Goal: Transaction & Acquisition: Purchase product/service

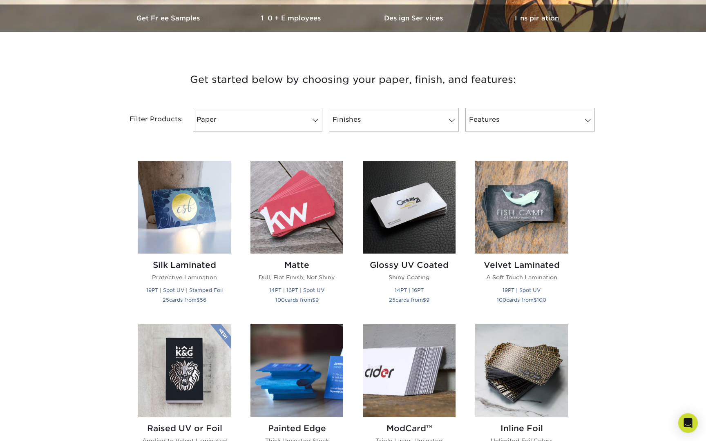
scroll to position [257, 0]
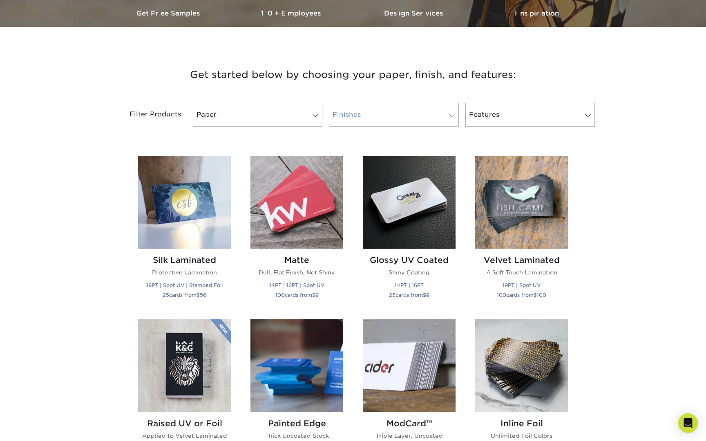
click at [414, 113] on link "Finishes" at bounding box center [393, 115] width 129 height 24
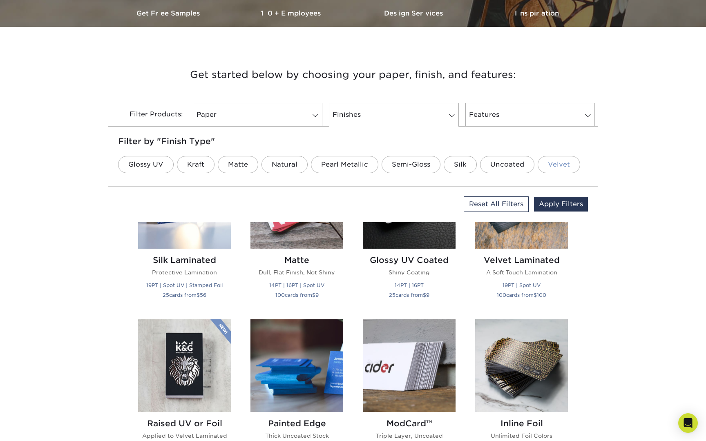
click at [565, 160] on link "Velvet" at bounding box center [558, 164] width 42 height 17
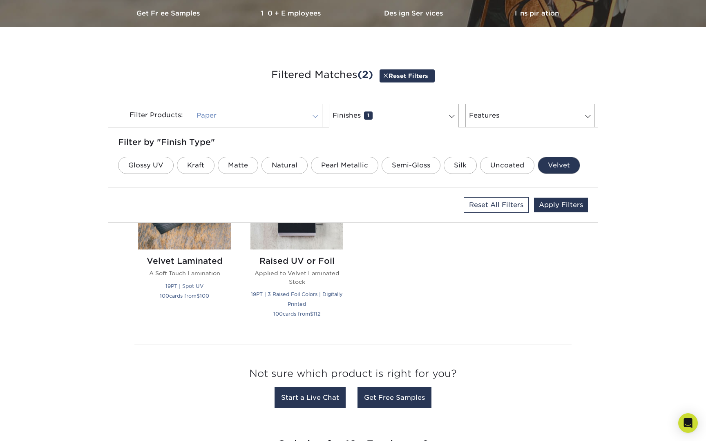
click at [311, 118] on span at bounding box center [315, 116] width 11 height 7
click at [225, 165] on link "16PT" at bounding box center [221, 165] width 36 height 17
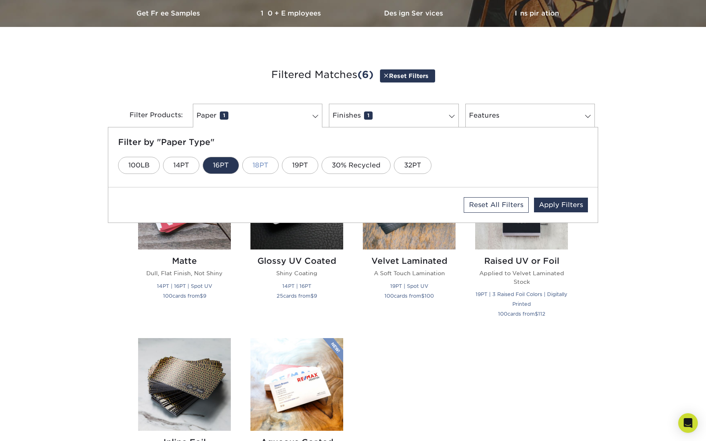
click at [258, 165] on link "18PT" at bounding box center [260, 165] width 36 height 17
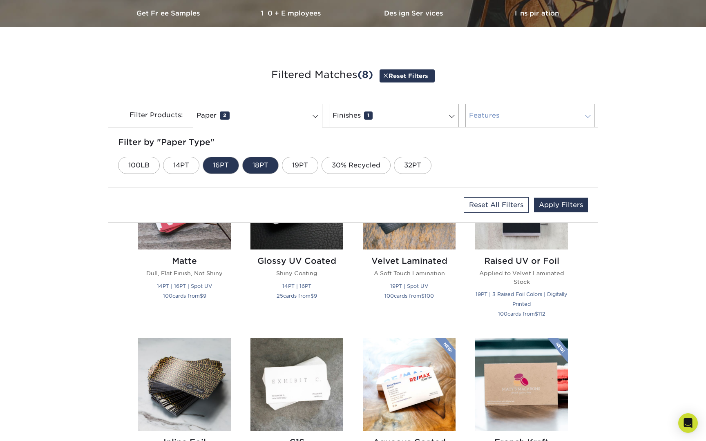
click at [548, 113] on link "Features 0" at bounding box center [529, 116] width 129 height 24
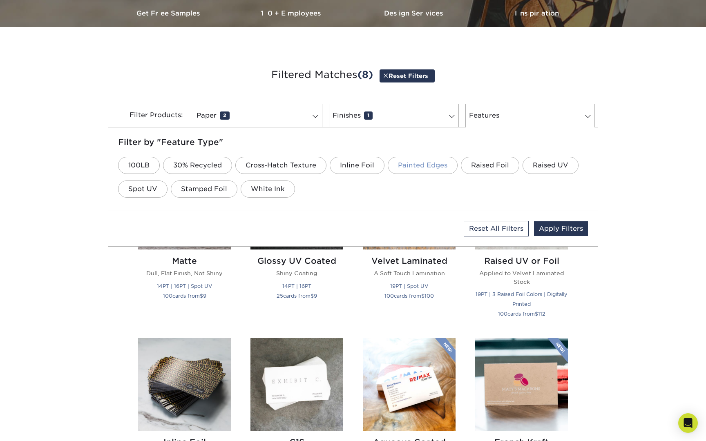
click at [420, 172] on link "Painted Edges" at bounding box center [423, 165] width 70 height 17
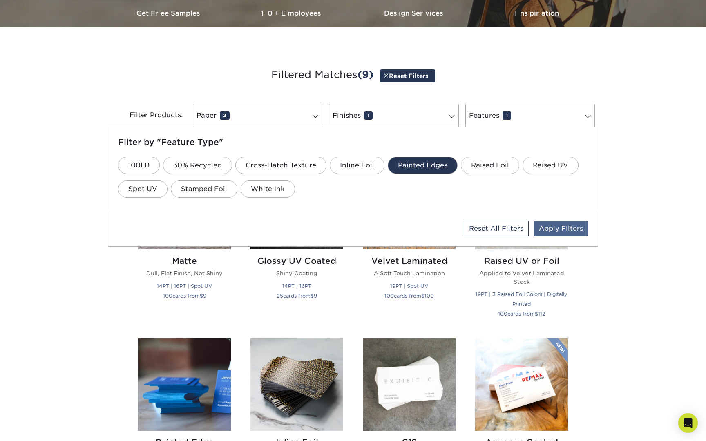
click at [563, 227] on link "Apply Filters" at bounding box center [561, 228] width 54 height 15
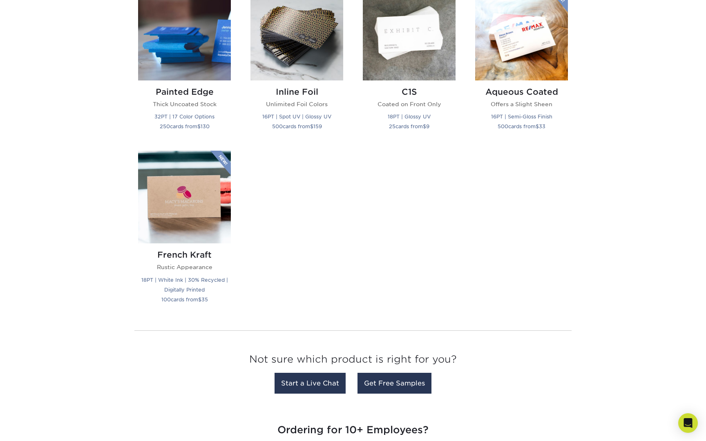
scroll to position [607, 0]
click at [410, 390] on link "Get Free Samples" at bounding box center [394, 383] width 74 height 21
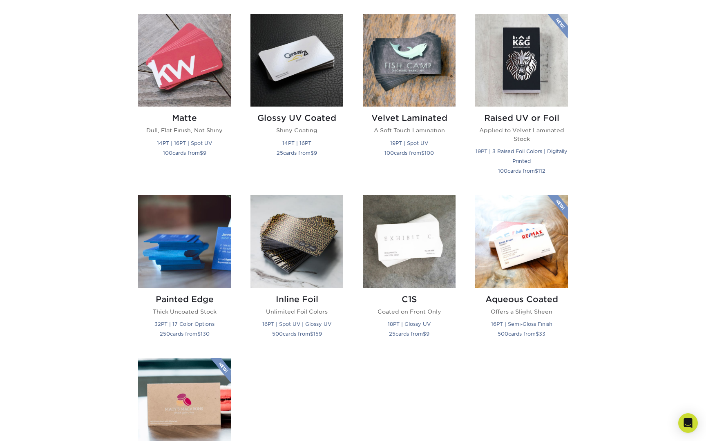
scroll to position [399, 0]
click at [427, 62] on img at bounding box center [409, 60] width 93 height 93
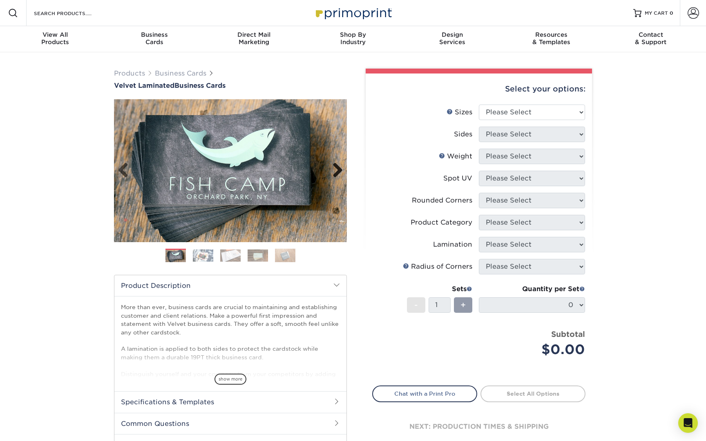
click at [340, 169] on link "Next" at bounding box center [334, 171] width 16 height 16
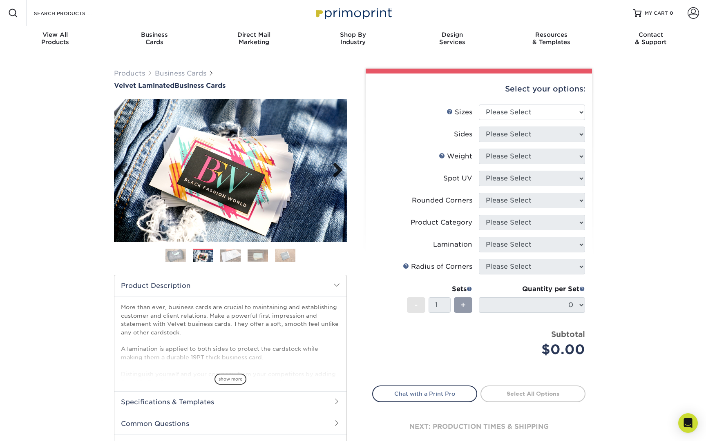
click at [340, 169] on link "Next" at bounding box center [334, 171] width 16 height 16
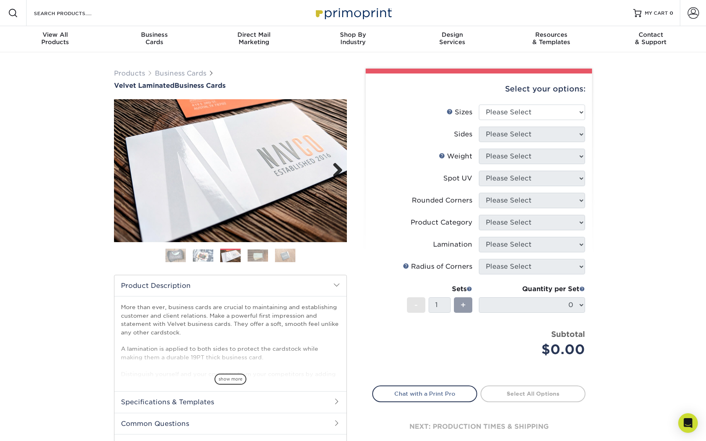
click at [340, 169] on link "Next" at bounding box center [334, 171] width 16 height 16
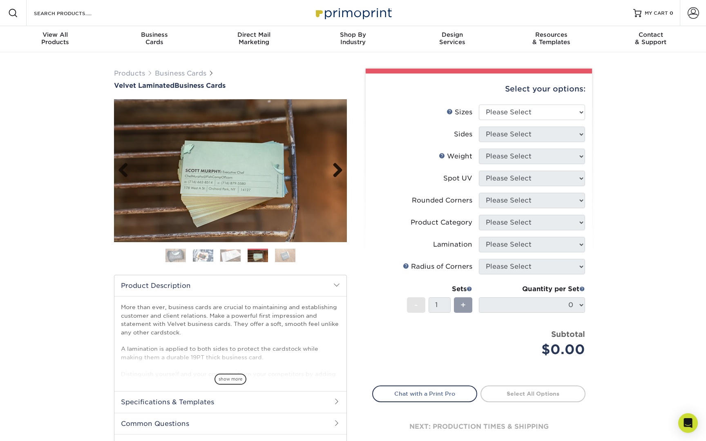
click at [340, 169] on link "Next" at bounding box center [334, 171] width 16 height 16
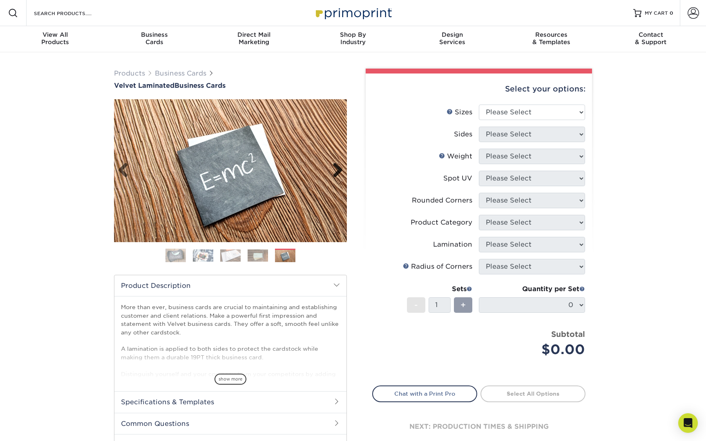
click at [340, 169] on link "Next" at bounding box center [334, 171] width 16 height 16
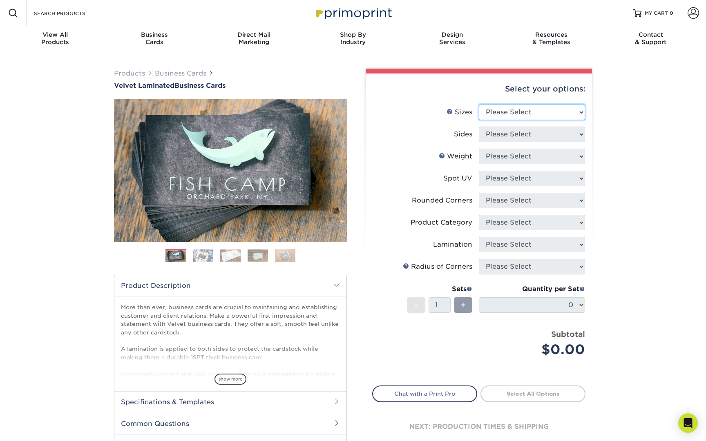
select select "2.00x3.50"
select select "13abbda7-1d64-4f25-8bb2-c179b224825d"
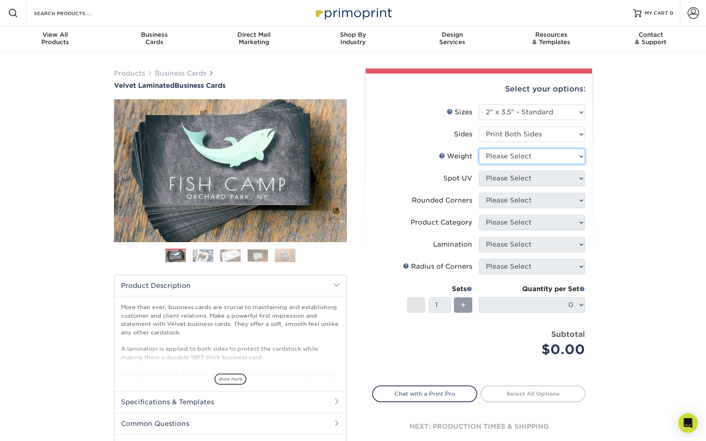
select select "16PT"
click at [586, 212] on div "Select your options: Sizes Help Sizes Please Select 1.5" x 3.5" - Mini 1.75" x …" at bounding box center [478, 266] width 226 height 384
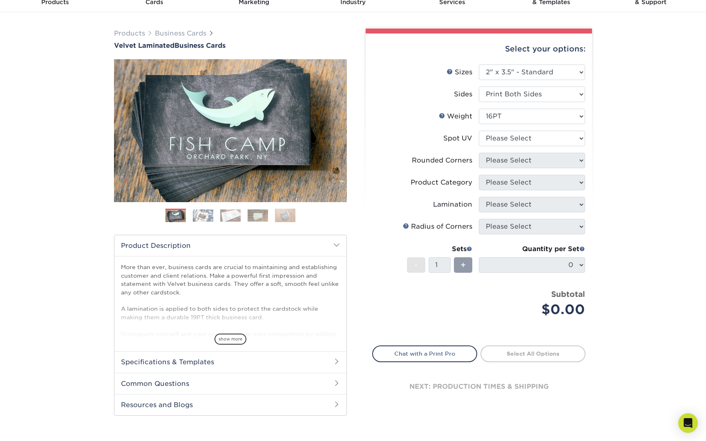
scroll to position [47, 0]
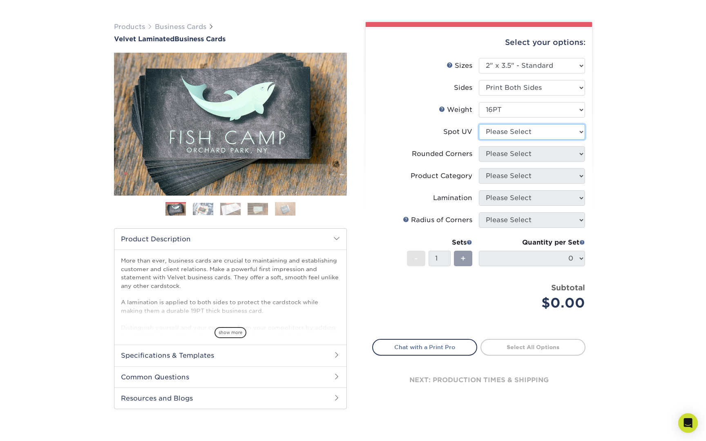
select select "3"
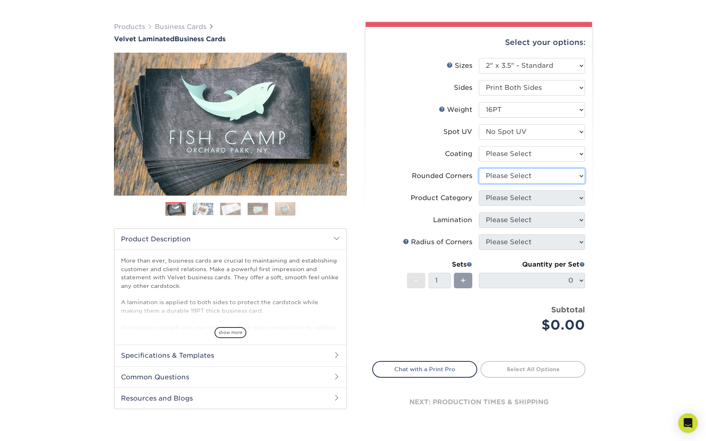
select select "0"
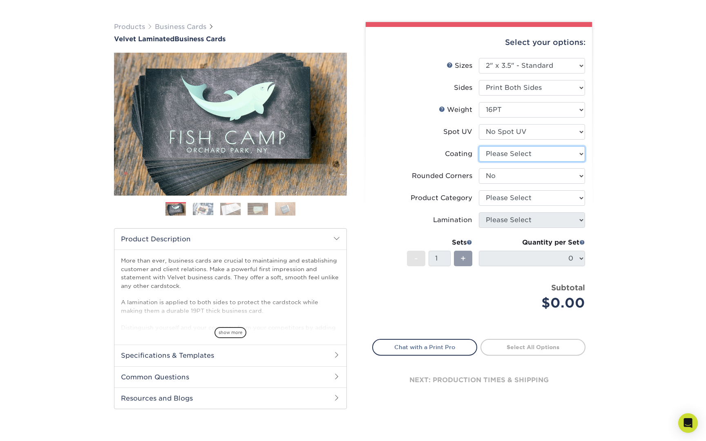
select select "3e7618de-abca-4bda-9f97-8b9129e913d8"
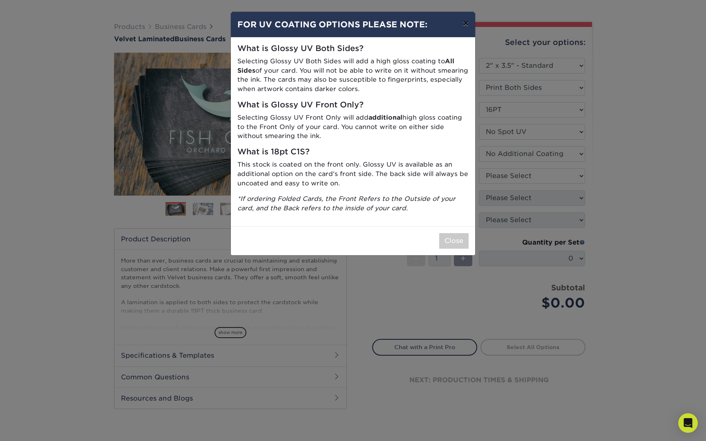
click at [468, 27] on button "×" at bounding box center [465, 23] width 19 height 23
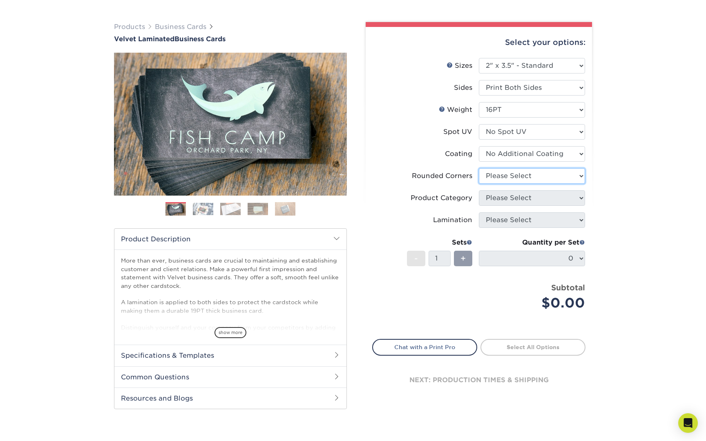
select select "0"
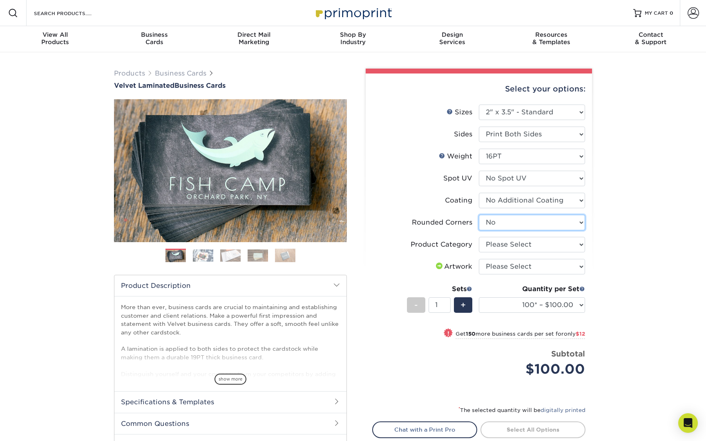
scroll to position [0, 0]
click at [237, 378] on span "show more" at bounding box center [230, 379] width 32 height 11
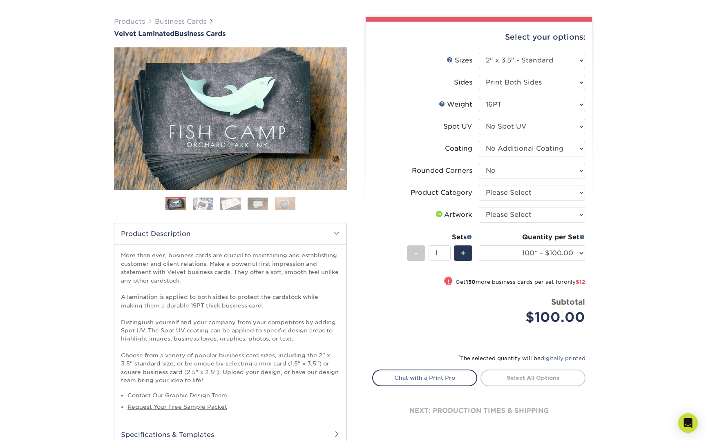
scroll to position [55, 0]
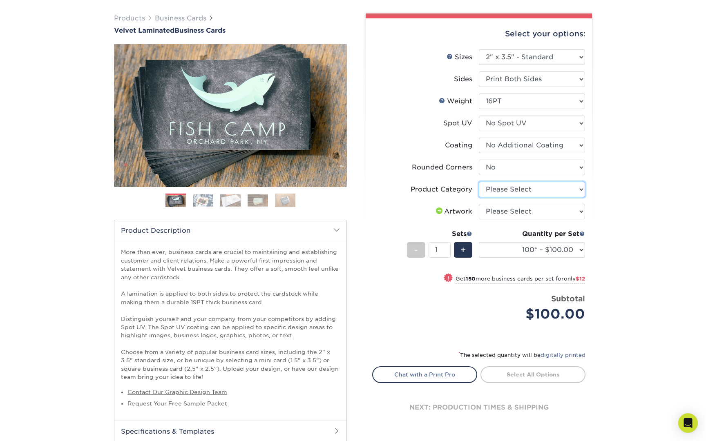
select select "3b5148f1-0588-4f88-a218-97bcfdce65c1"
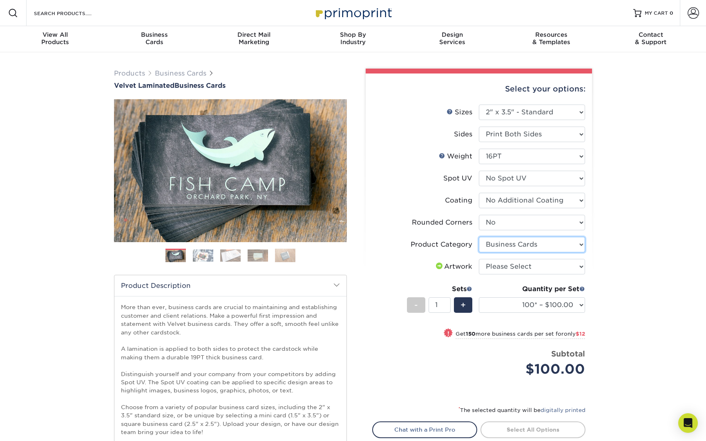
scroll to position [0, 0]
click at [688, 425] on icon "Open Intercom Messenger" at bounding box center [687, 423] width 9 height 11
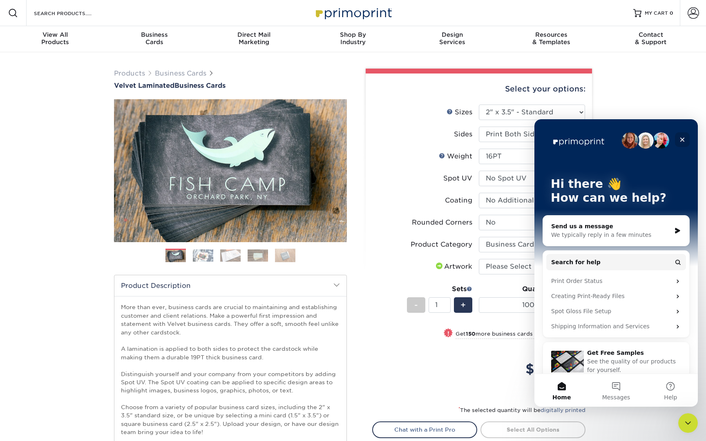
click at [684, 137] on icon "Close" at bounding box center [682, 139] width 7 height 7
